Goal: Task Accomplishment & Management: Use online tool/utility

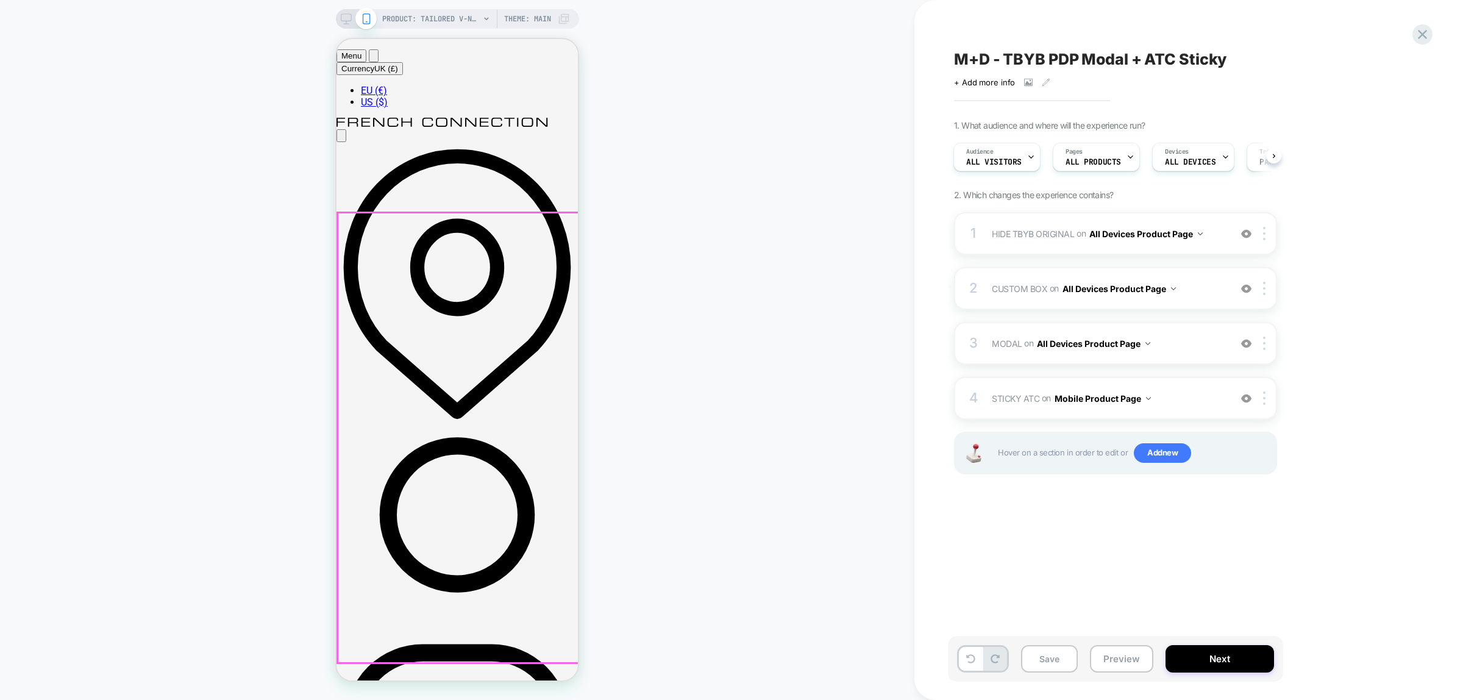
scroll to position [229, 0]
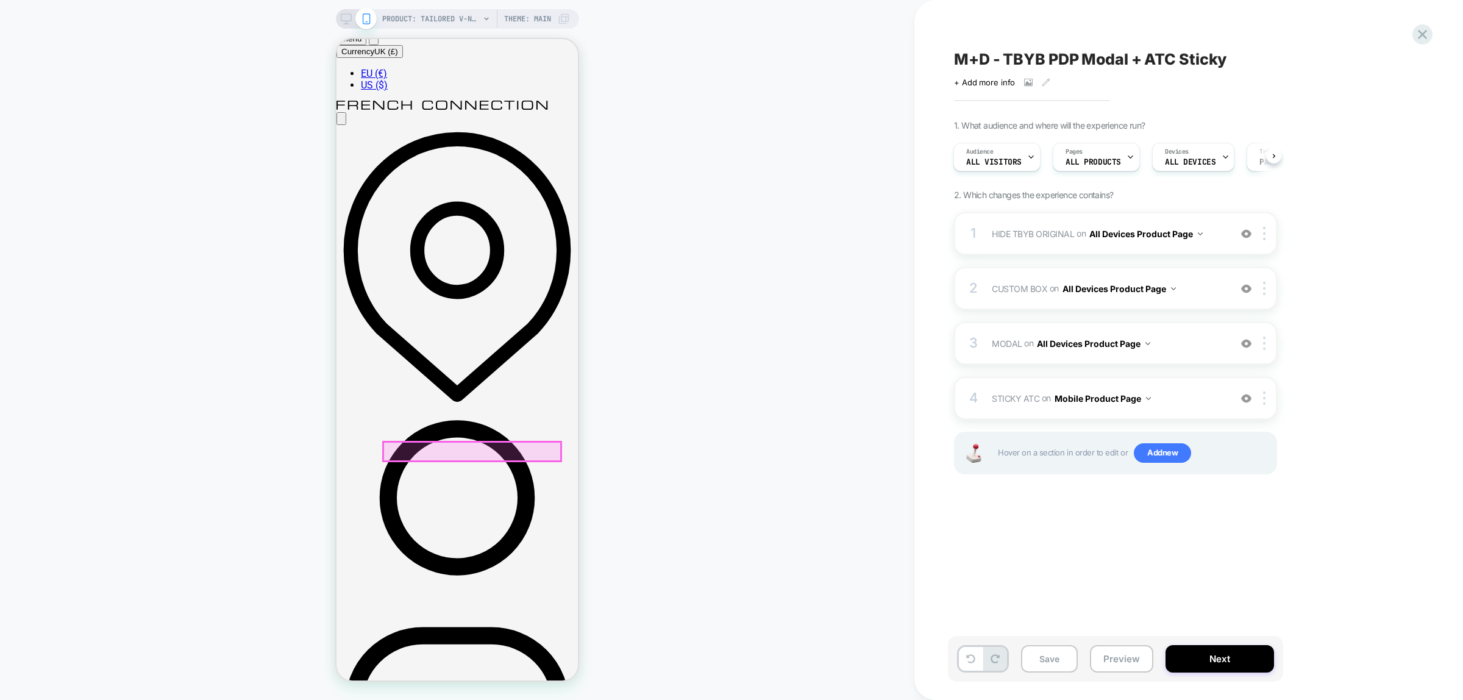
click at [667, 476] on div "PRODUCT: Tailored V-Neck Waistcoat [raspberry sorbet pink] PRODUCT: Tailored V-…" at bounding box center [457, 349] width 914 height 675
drag, startPoint x: 339, startPoint y: 21, endPoint x: 978, endPoint y: 38, distance: 639.7
click at [341, 21] on icon at bounding box center [346, 18] width 11 height 11
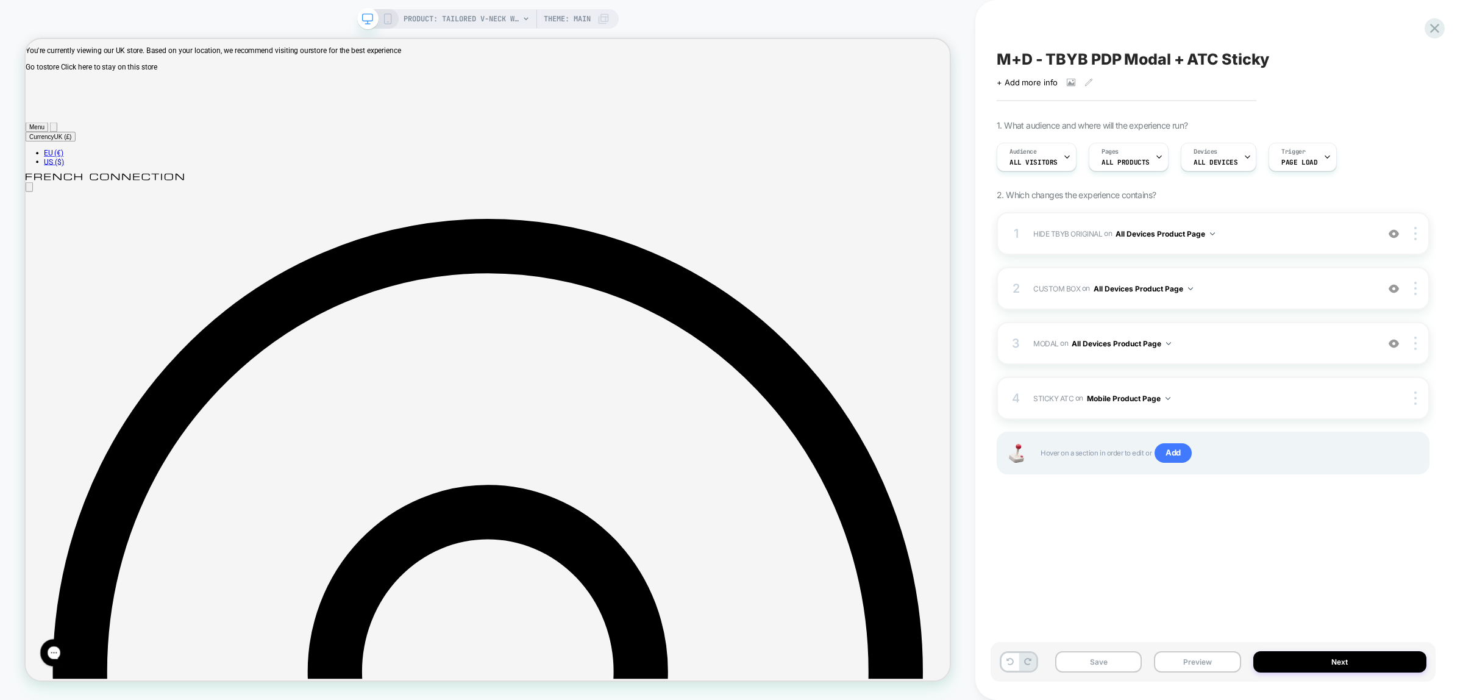
click at [382, 16] on div at bounding box center [377, 18] width 31 height 11
click at [1430, 29] on icon at bounding box center [1434, 28] width 16 height 16
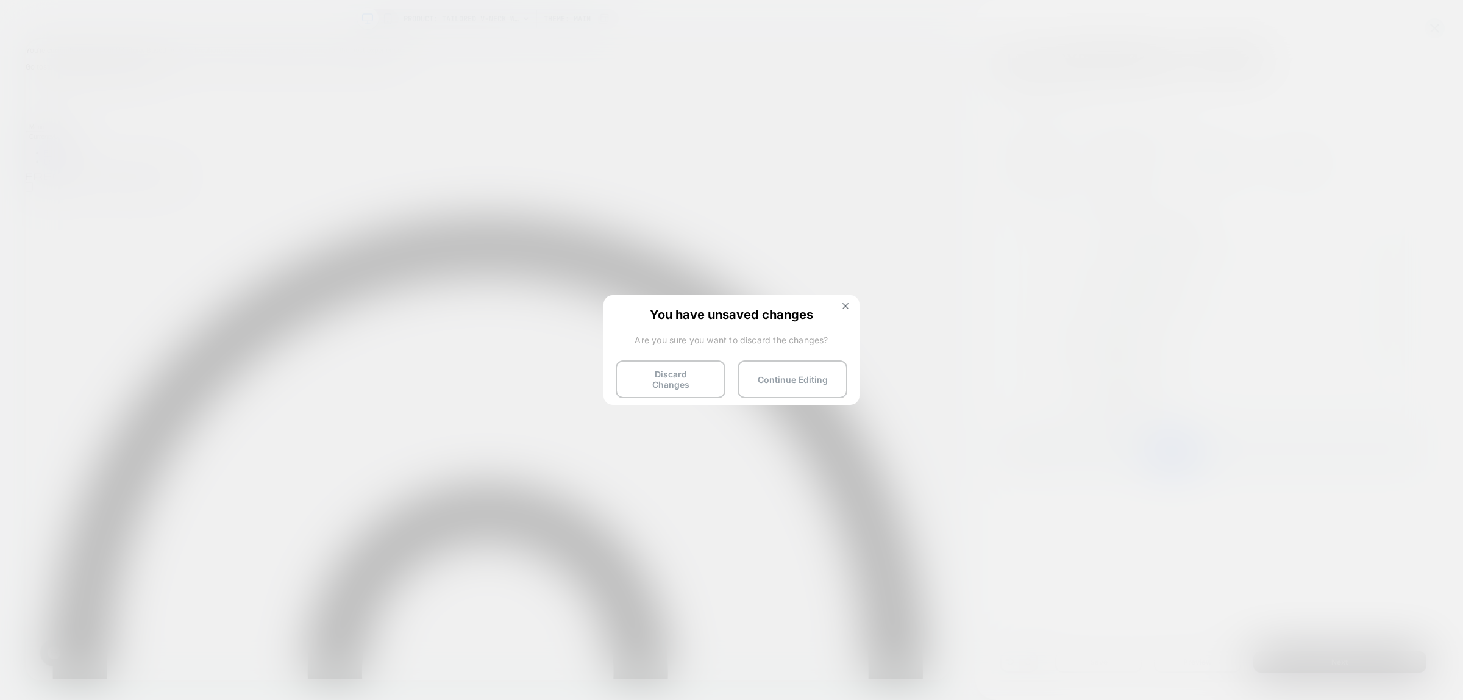
drag, startPoint x: 696, startPoint y: 380, endPoint x: 471, endPoint y: 59, distance: 392.2
click at [696, 379] on button "Discard Changes" at bounding box center [671, 379] width 110 height 38
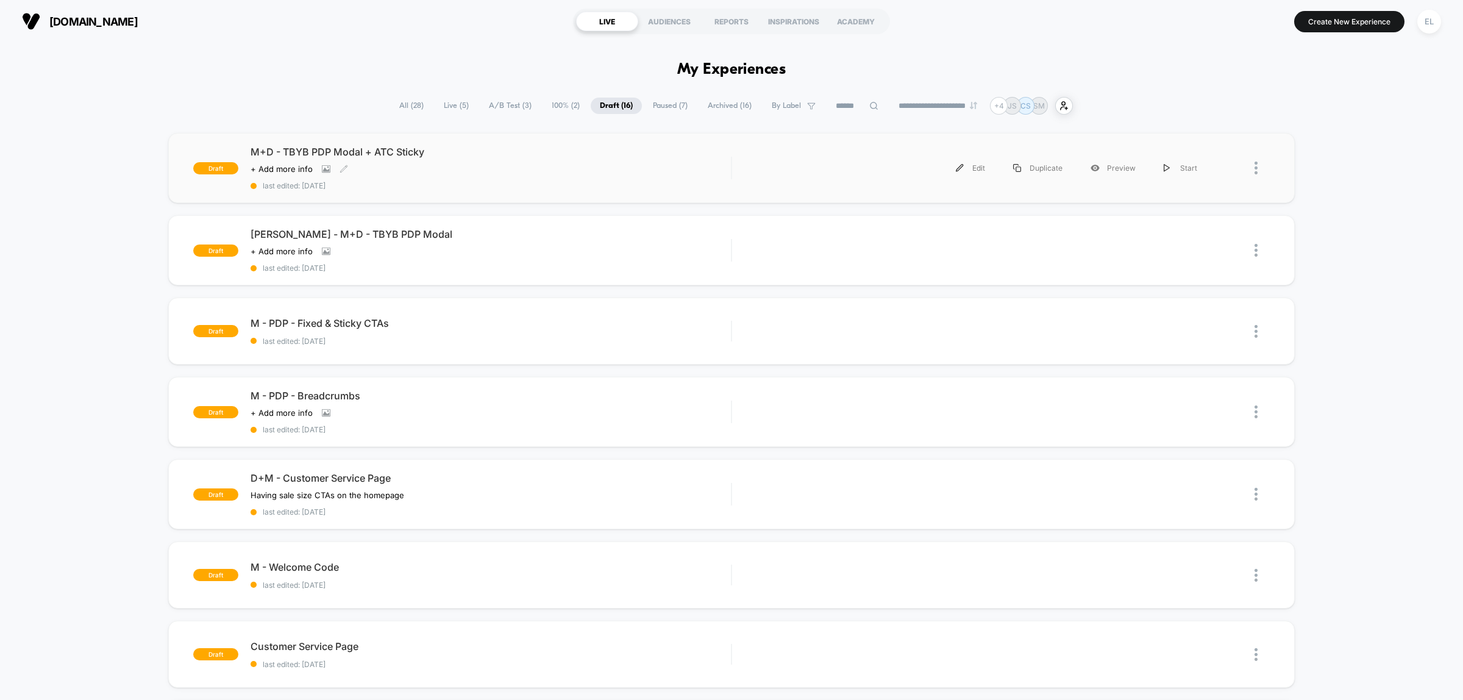
click at [531, 173] on div "Click to view images Click to edit experience details + Add more info" at bounding box center [419, 169] width 336 height 10
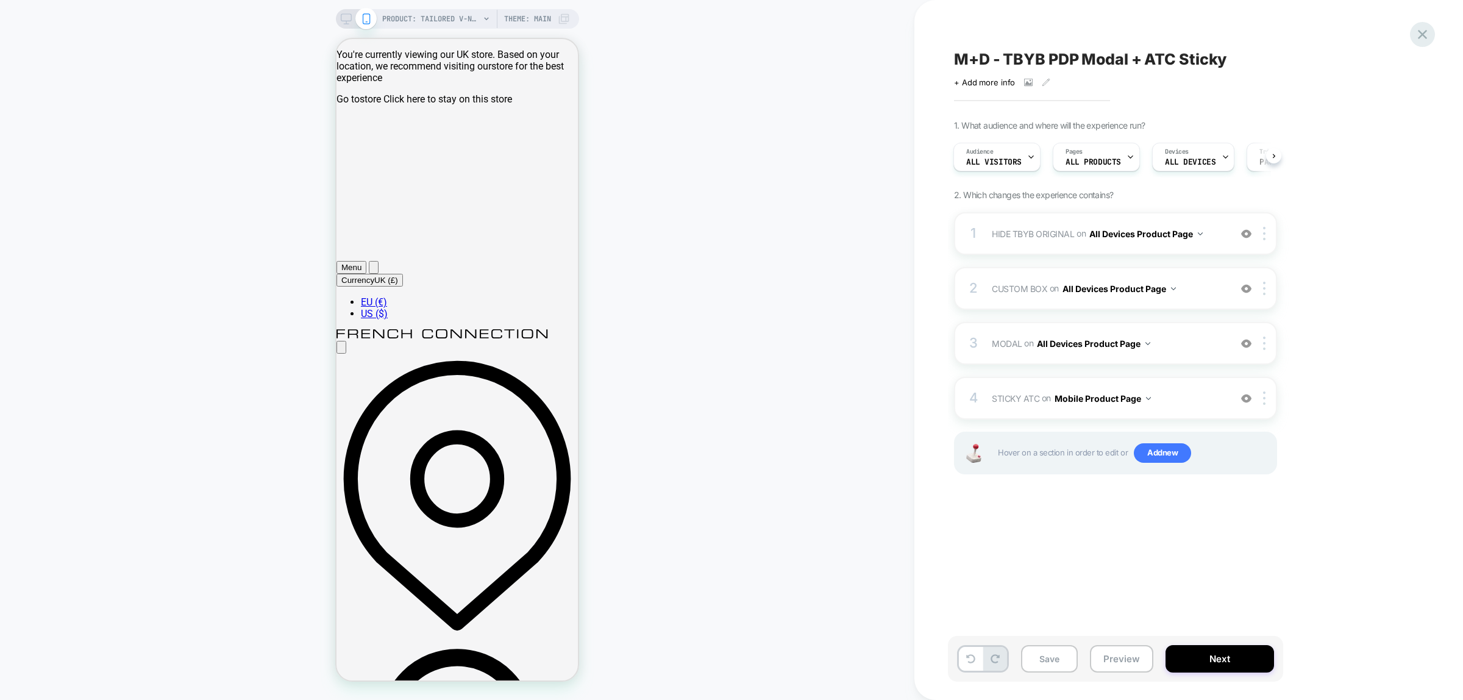
click at [1422, 26] on icon at bounding box center [1422, 34] width 16 height 16
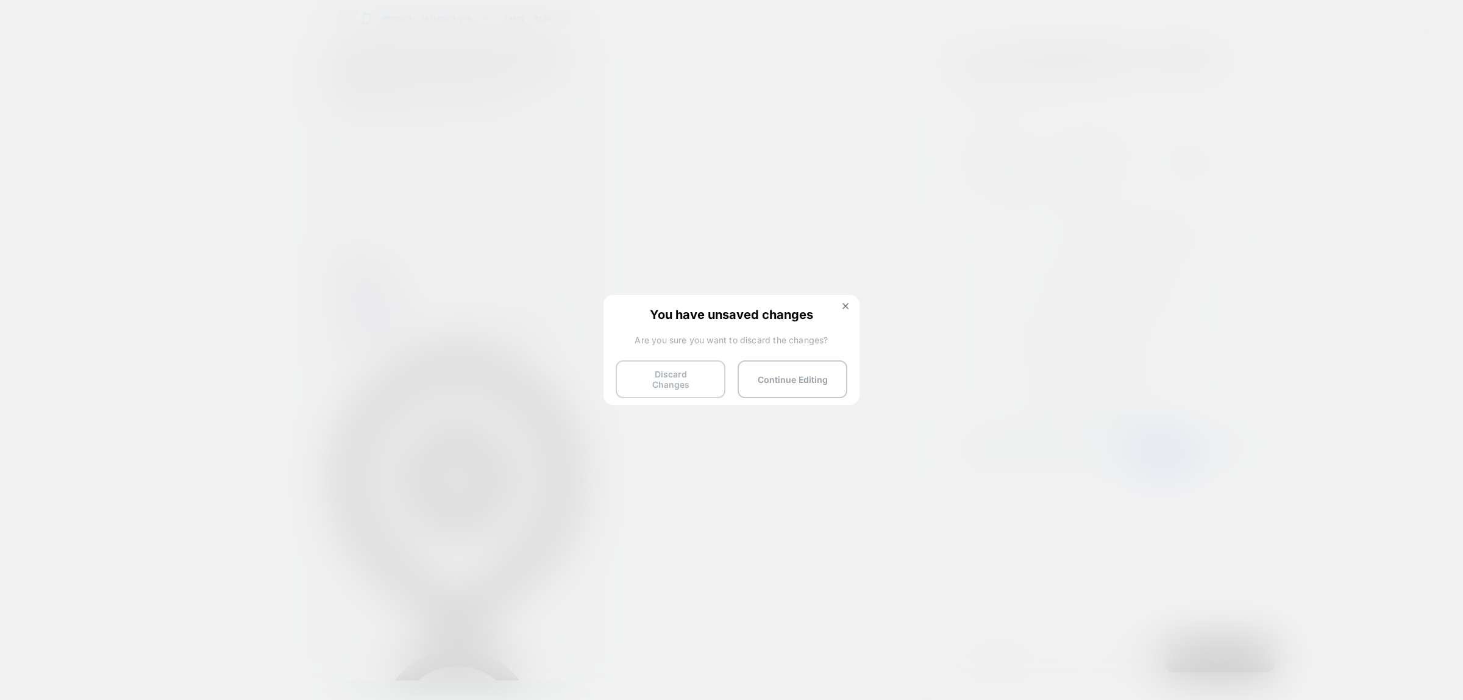
drag, startPoint x: 705, startPoint y: 382, endPoint x: 633, endPoint y: 163, distance: 230.0
click at [705, 380] on button "Discard Changes" at bounding box center [671, 379] width 110 height 38
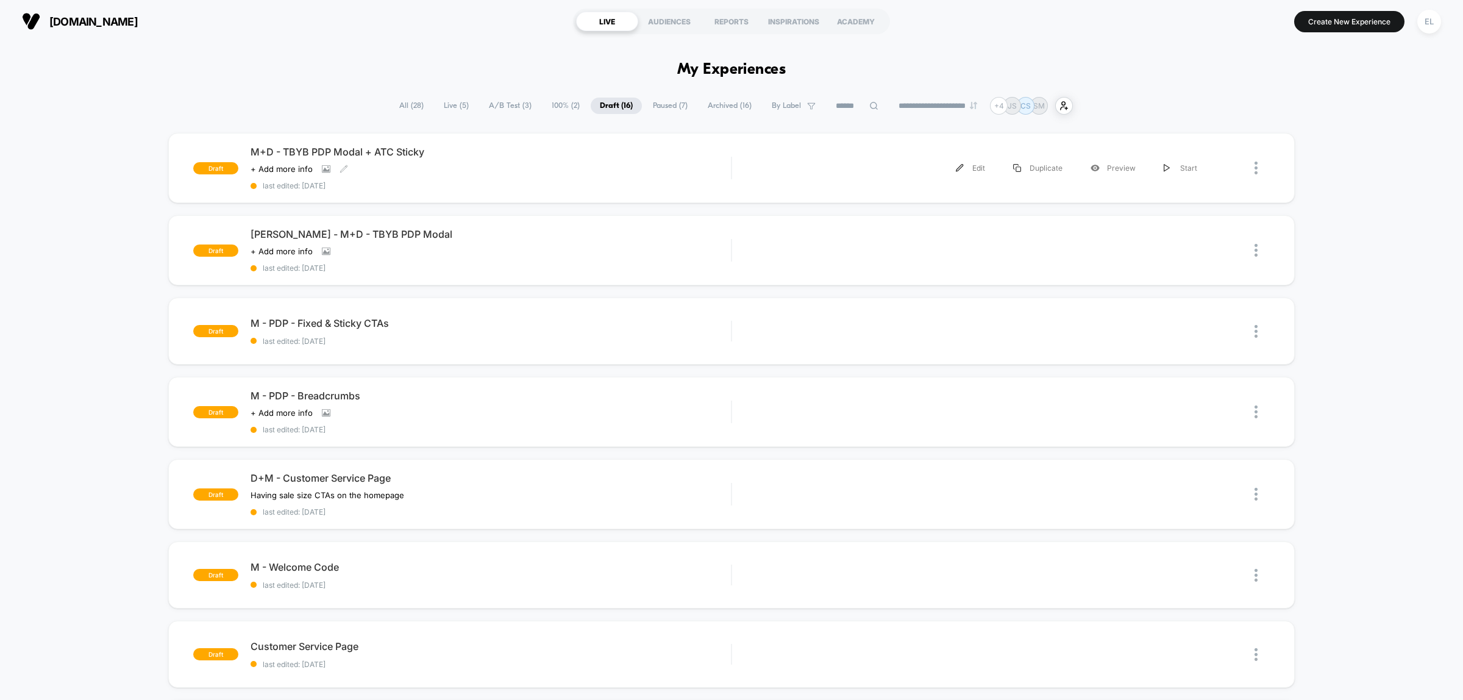
click at [515, 165] on div "Click to view images Click to edit experience details + Add more info" at bounding box center [419, 169] width 336 height 10
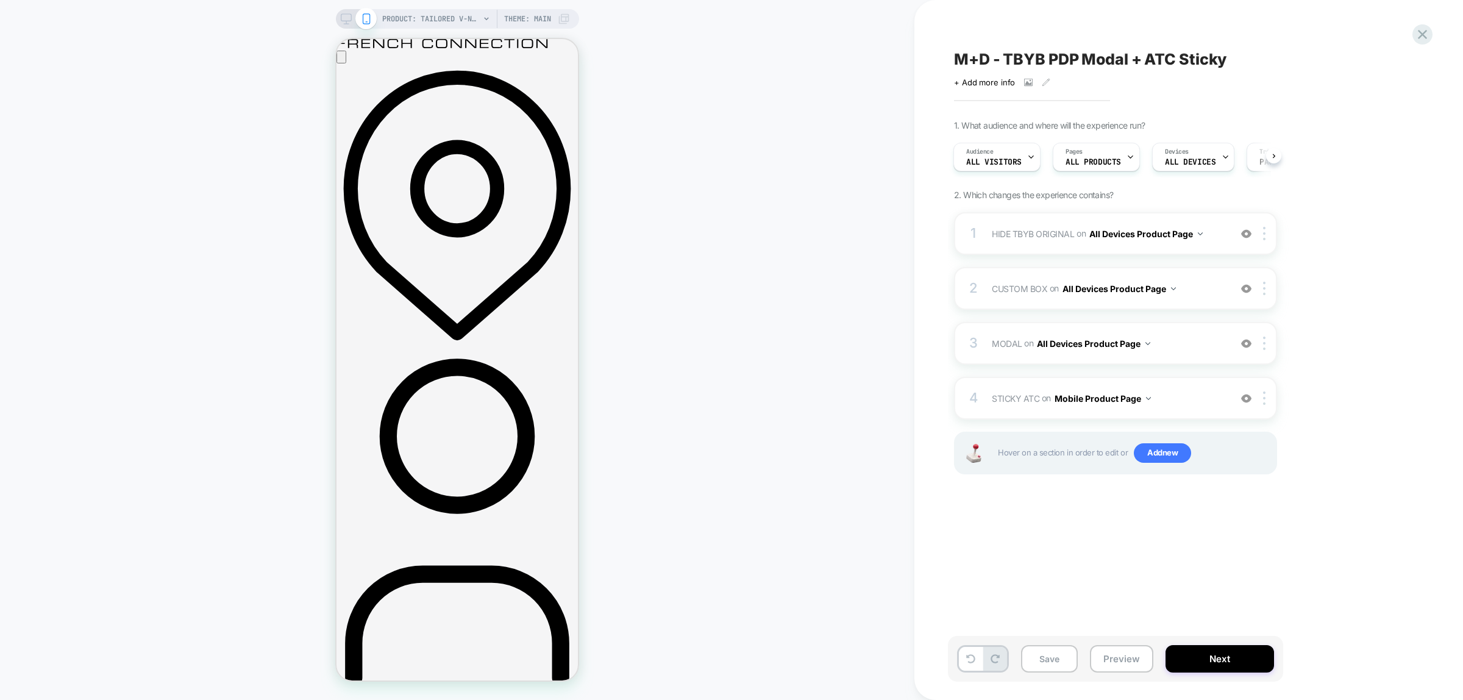
scroll to position [381, 0]
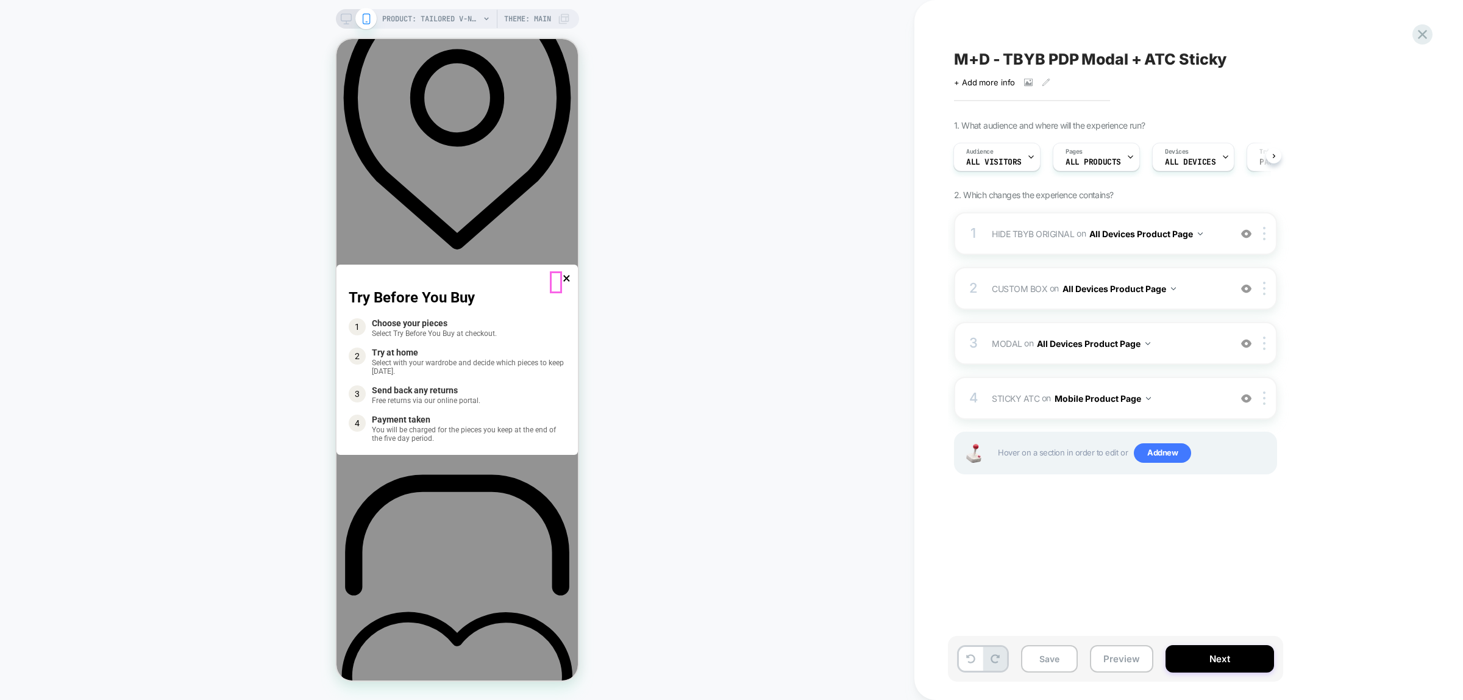
click at [563, 283] on link "×" at bounding box center [567, 277] width 8 height 17
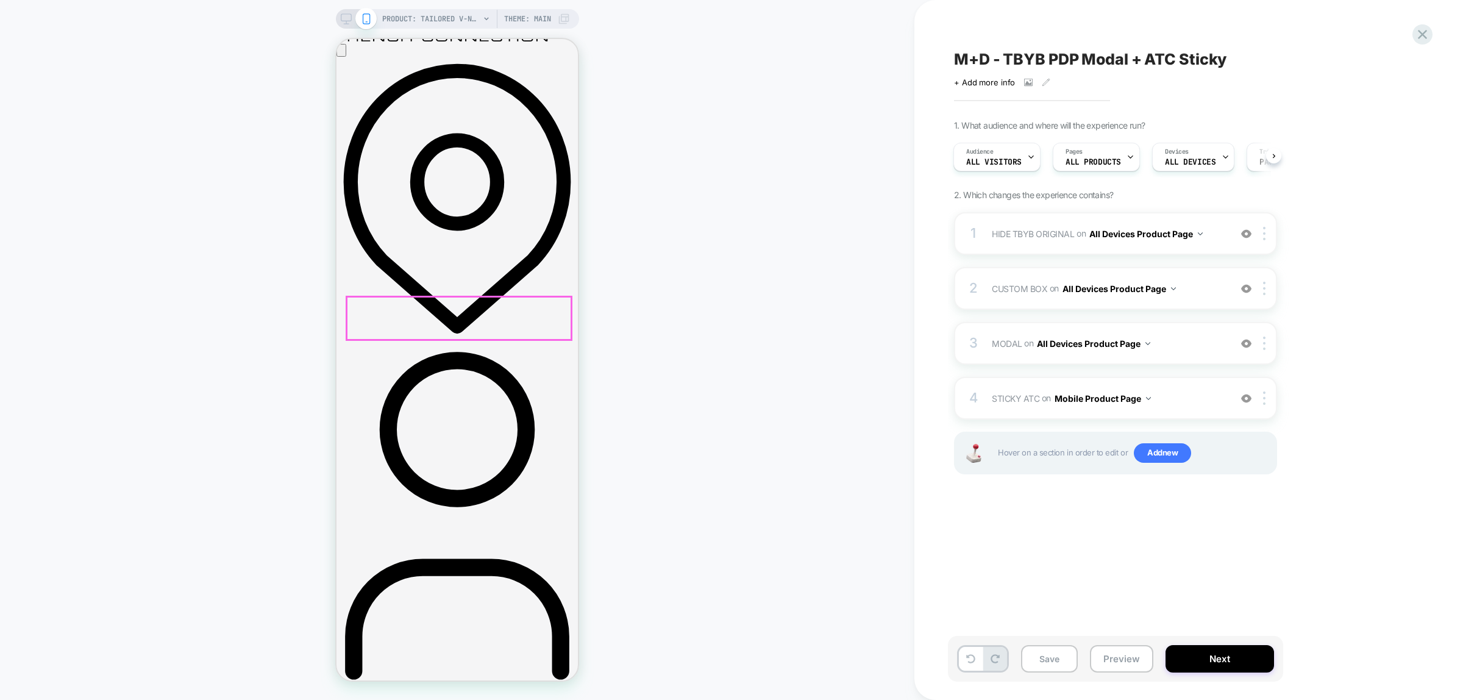
scroll to position [0, 0]
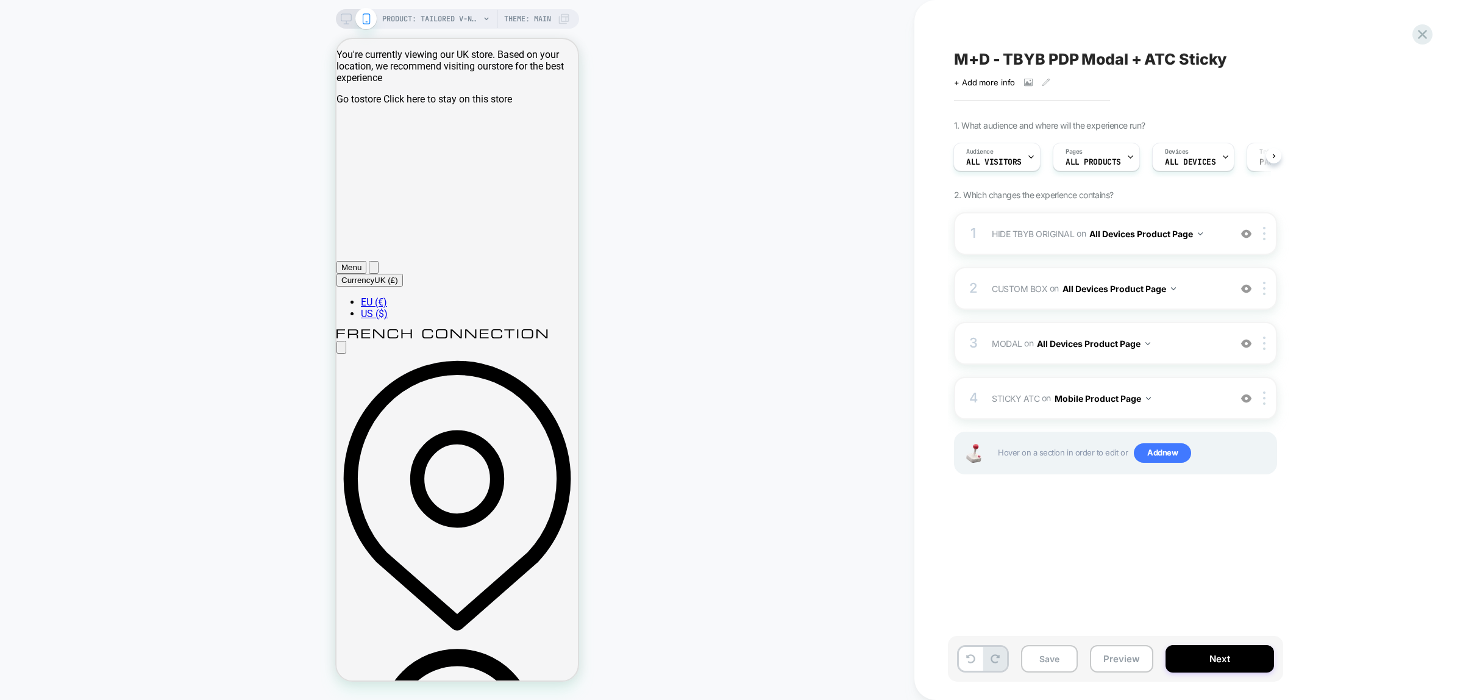
click at [1431, 40] on div "M+D - TBYB PDP Modal + ATC Sticky Click to view images Click to edit experience…" at bounding box center [1182, 350] width 536 height 700
click at [1418, 34] on icon at bounding box center [1422, 34] width 16 height 16
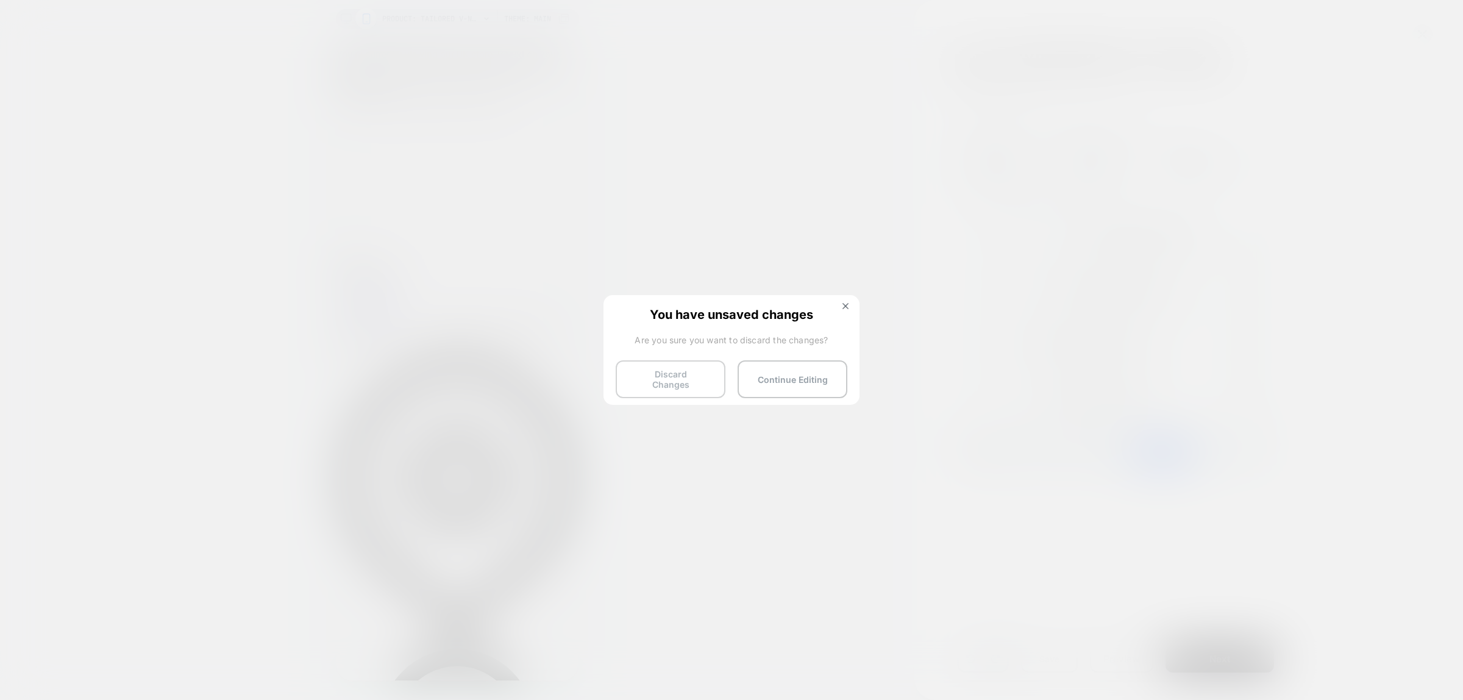
click at [678, 378] on button "Discard Changes" at bounding box center [671, 379] width 110 height 38
